Goal: Information Seeking & Learning: Learn about a topic

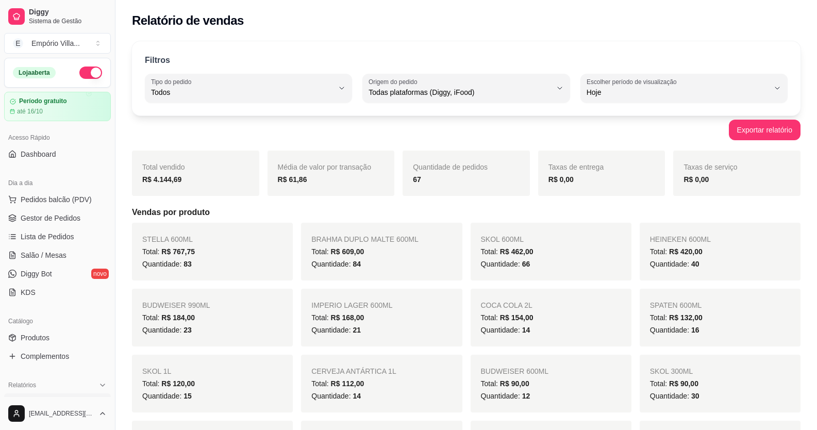
select select "ALL"
select select "0"
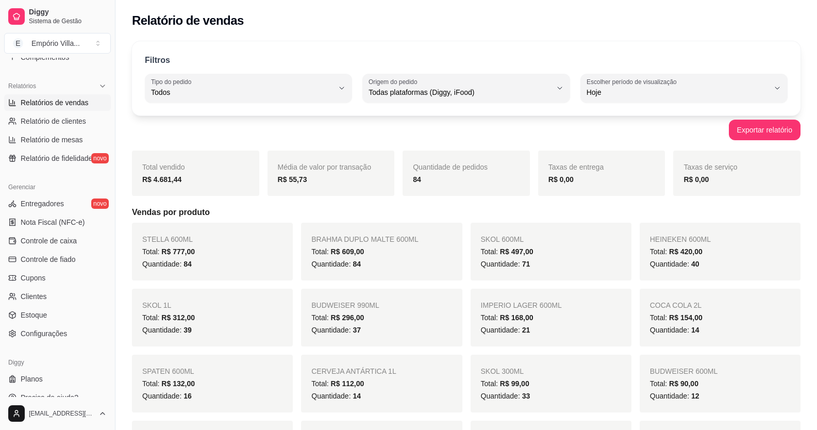
click at [395, 218] on h5 "Vendas por produto" at bounding box center [466, 212] width 669 height 12
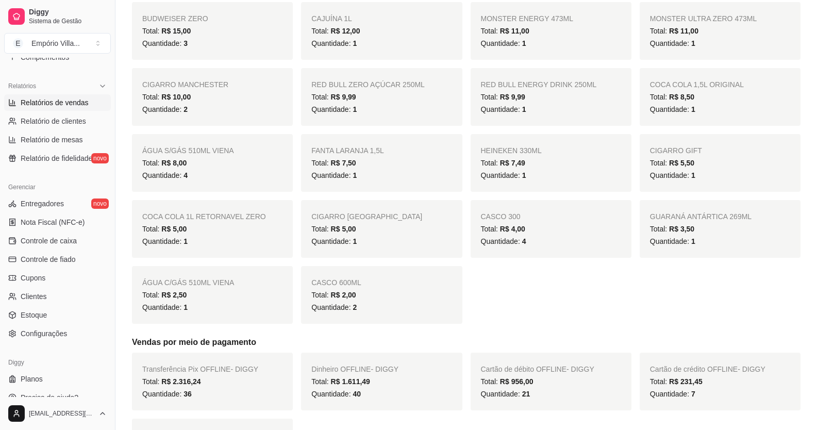
scroll to position [1031, 0]
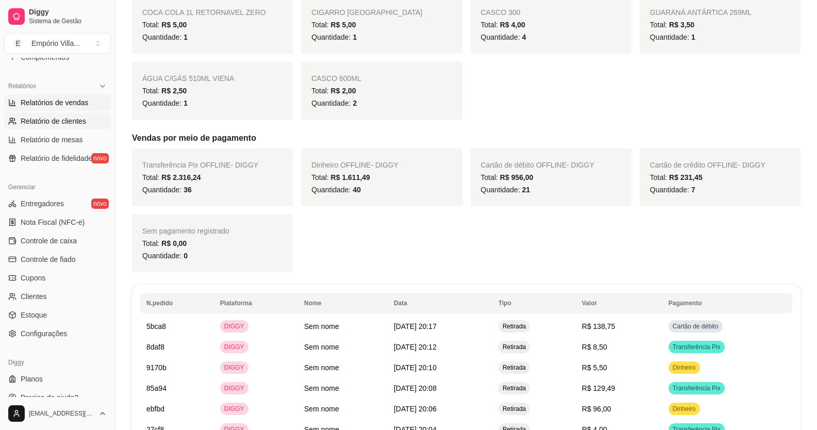
drag, startPoint x: 391, startPoint y: 93, endPoint x: 69, endPoint y: 123, distance: 323.6
click at [69, 123] on span "Relatório de clientes" at bounding box center [53, 121] width 65 height 10
click at [64, 116] on span "Relatório de clientes" at bounding box center [53, 121] width 65 height 10
select select "30"
select select "HIGHEST_TOTAL_SPENT_WITH_ORDERS"
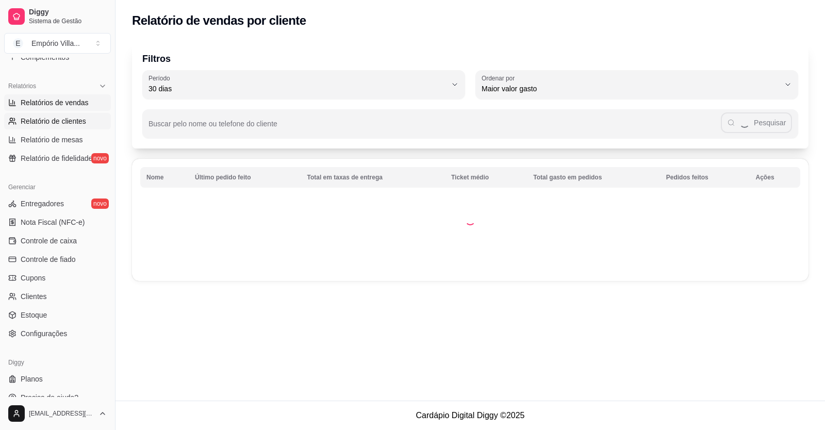
click at [71, 103] on span "Relatórios de vendas" at bounding box center [55, 102] width 68 height 10
select select "ALL"
select select "0"
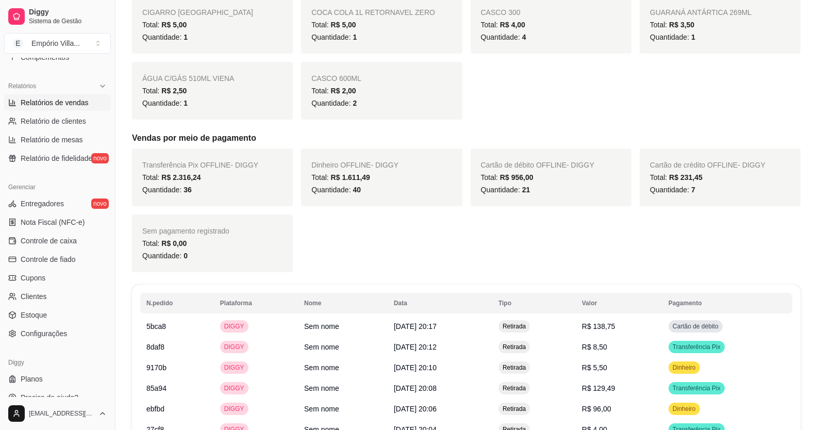
scroll to position [1083, 0]
